Goal: Check status: Check status

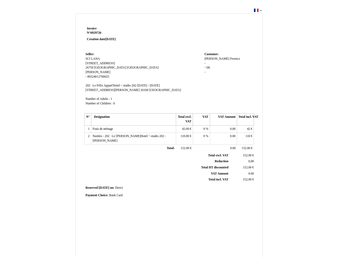
click at [92, 28] on span "Invoice" at bounding box center [92, 28] width 10 height 3
click at [97, 33] on span "6929726" at bounding box center [95, 32] width 11 height 3
click at [90, 54] on span "Seller:" at bounding box center [90, 53] width 9 height 3
click at [93, 59] on span "SCI LANA" at bounding box center [93, 58] width 14 height 3
click at [95, 63] on span "[STREET_ADDRESS]" at bounding box center [100, 63] width 29 height 3
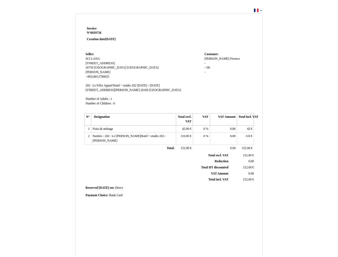
click at [90, 67] on span "26750" at bounding box center [90, 67] width 8 height 3
click at [109, 67] on span "[GEOGRAPHIC_DATA]" at bounding box center [110, 67] width 32 height 3
click at [128, 67] on span "[GEOGRAPHIC_DATA]" at bounding box center [143, 67] width 32 height 3
click at [91, 72] on span "[PERSON_NAME]" at bounding box center [98, 71] width 25 height 3
click at [98, 77] on span "89324012700025" at bounding box center [98, 76] width 22 height 3
